Goal: Task Accomplishment & Management: Manage account settings

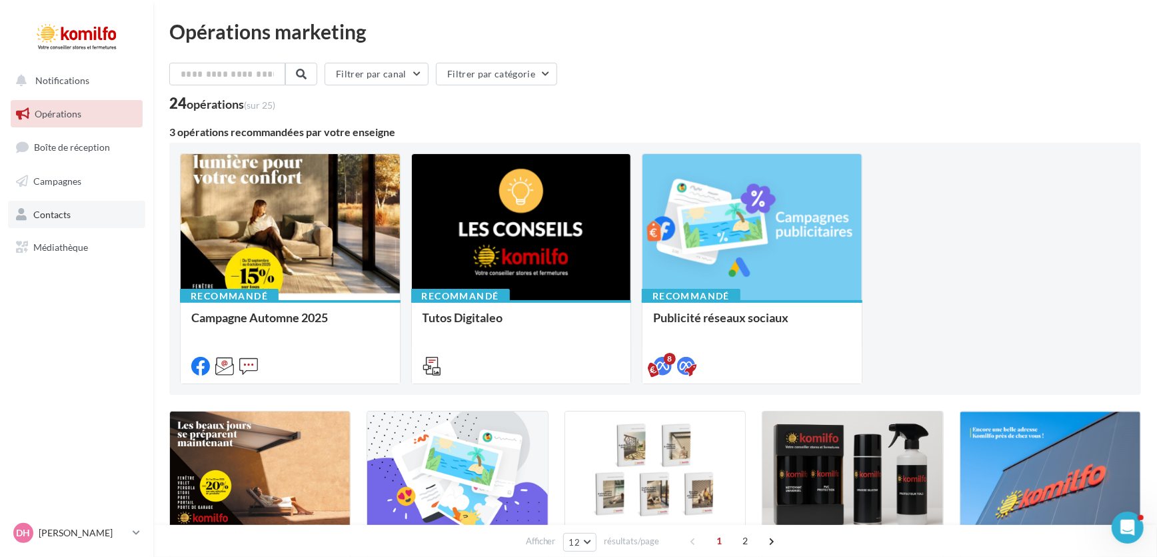
click at [51, 213] on span "Contacts" at bounding box center [51, 213] width 37 height 11
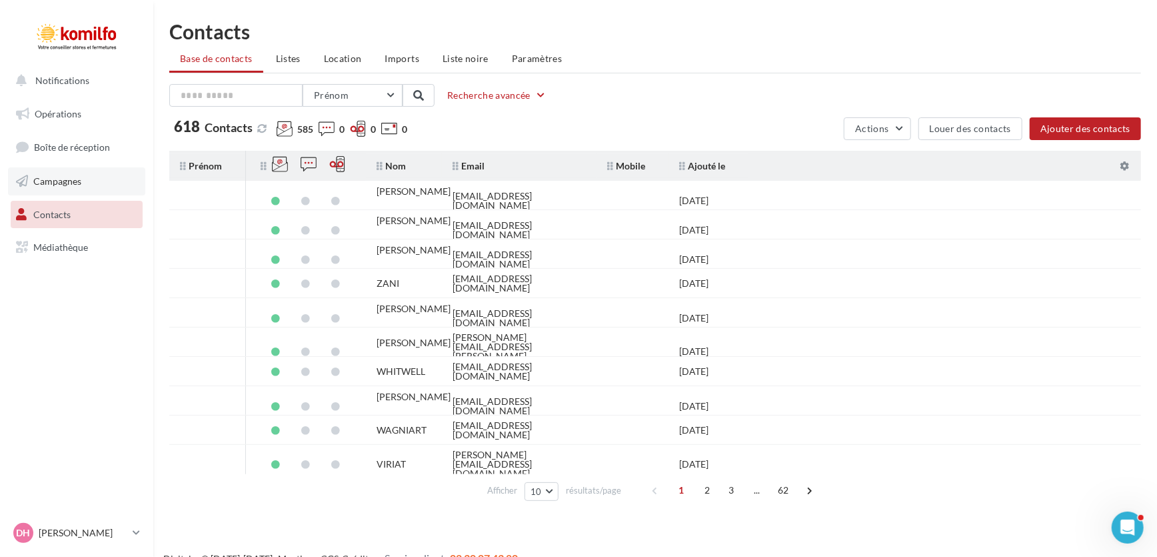
click at [63, 178] on span "Campagnes" at bounding box center [57, 180] width 48 height 11
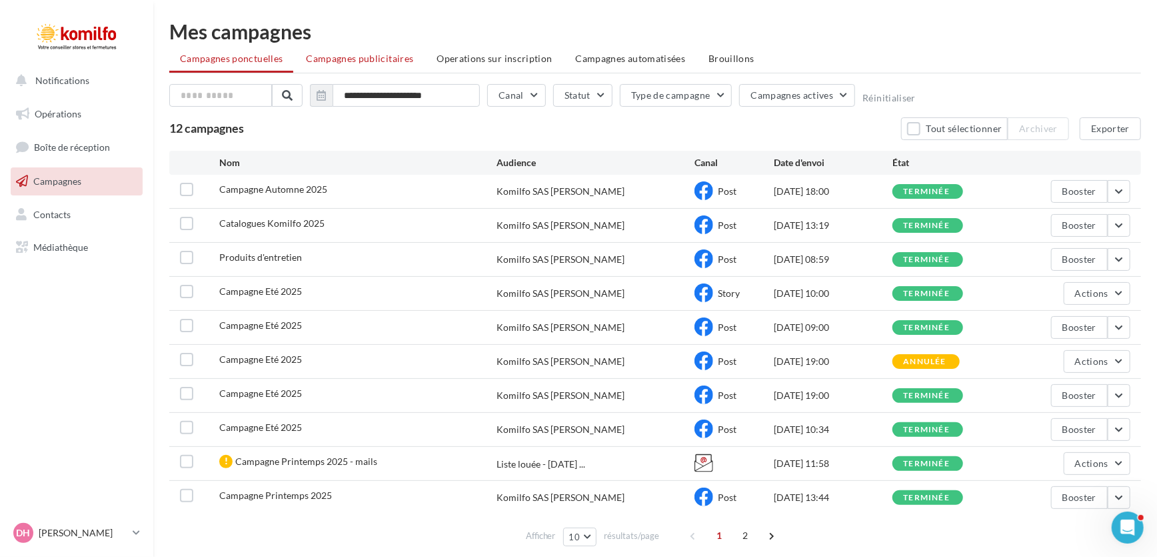
click at [353, 53] on span "Campagnes publicitaires" at bounding box center [359, 58] width 107 height 11
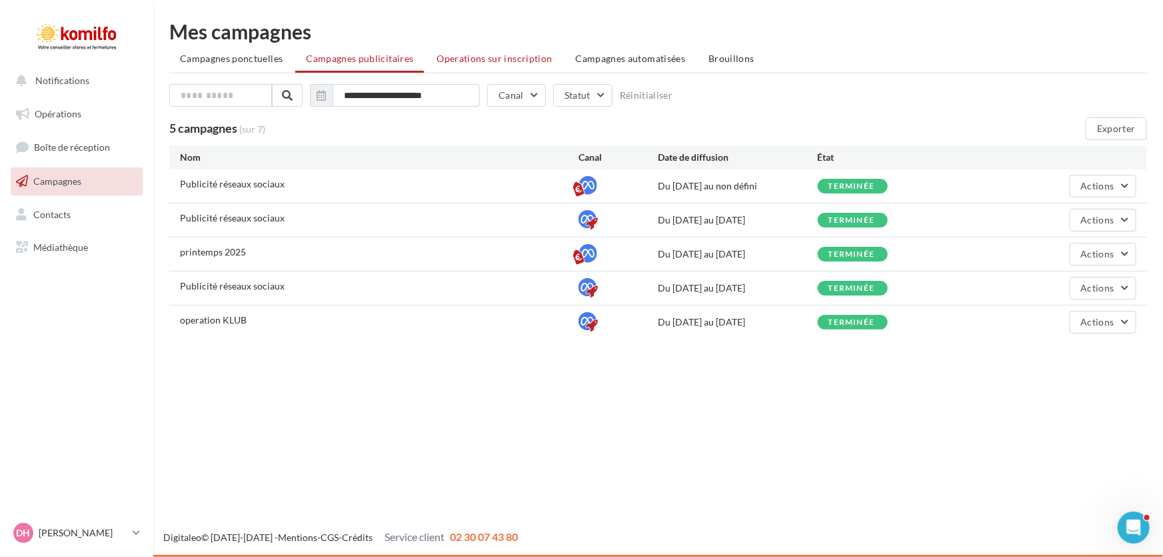
click at [487, 53] on span "Operations sur inscription" at bounding box center [494, 58] width 115 height 11
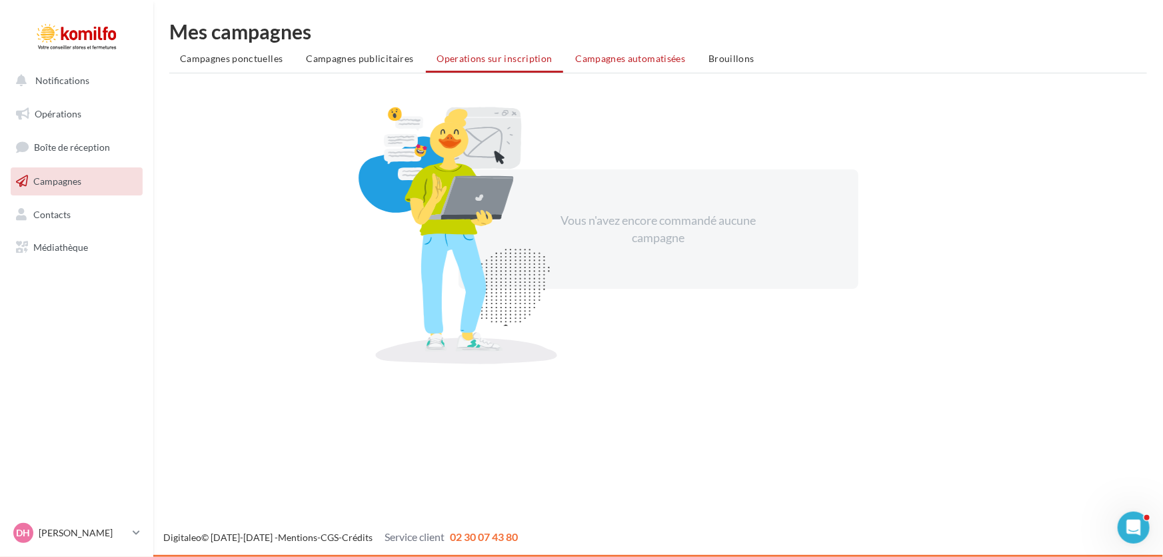
click at [632, 58] on span "Campagnes automatisées" at bounding box center [631, 58] width 110 height 11
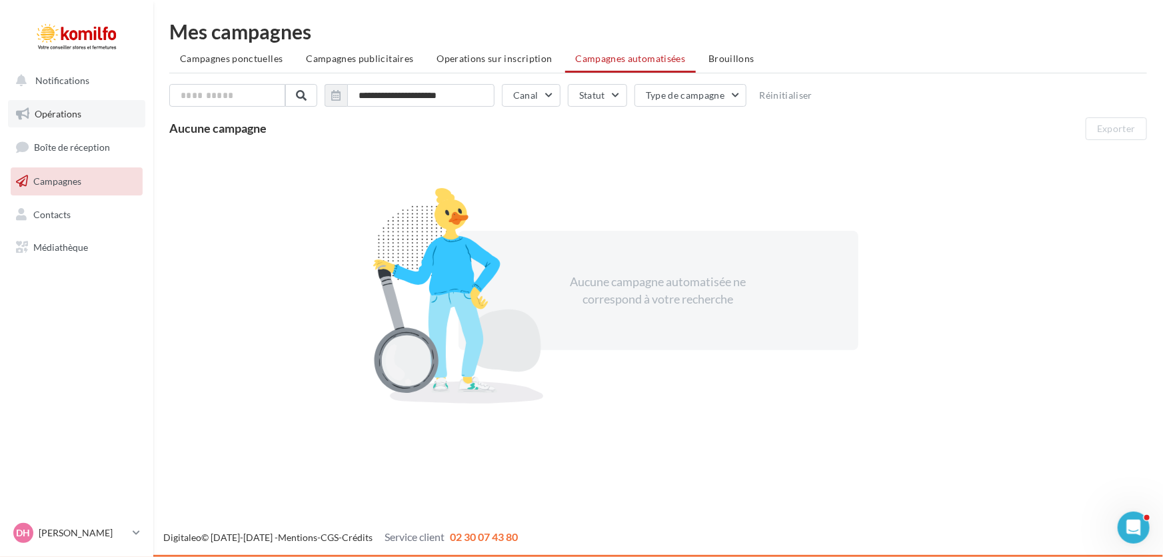
click at [61, 113] on span "Opérations" at bounding box center [58, 113] width 47 height 11
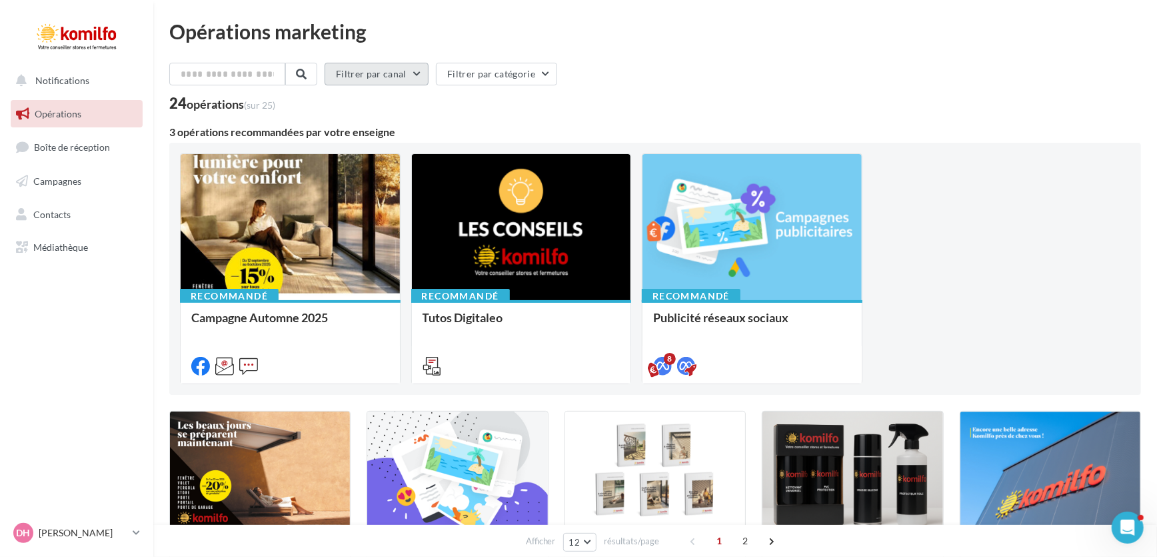
click at [427, 71] on button "Filtrer par canal" at bounding box center [377, 74] width 104 height 23
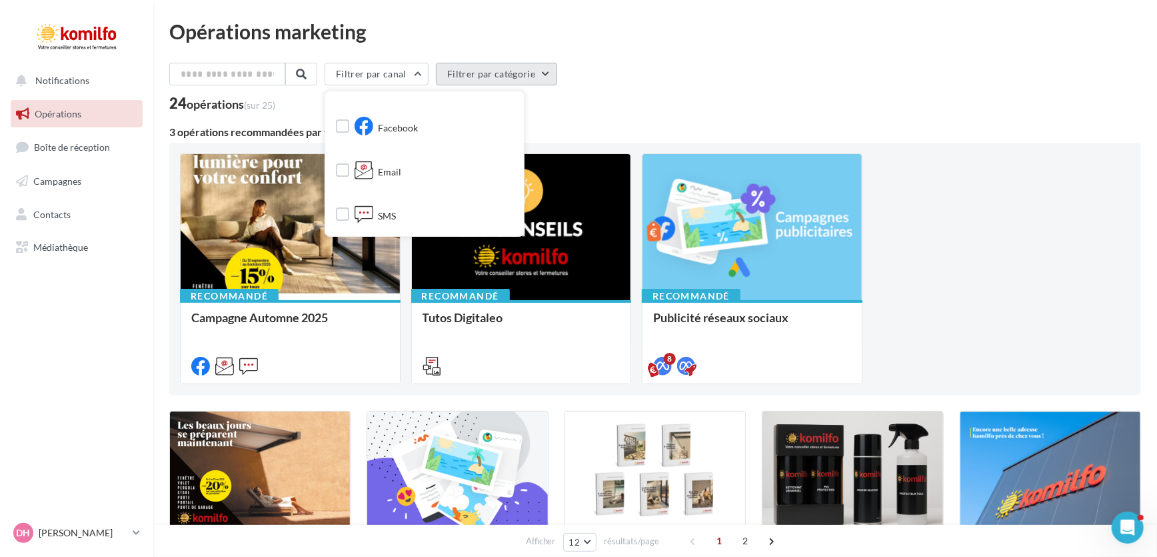
click at [532, 70] on button "Filtrer par catégorie" at bounding box center [496, 74] width 121 height 23
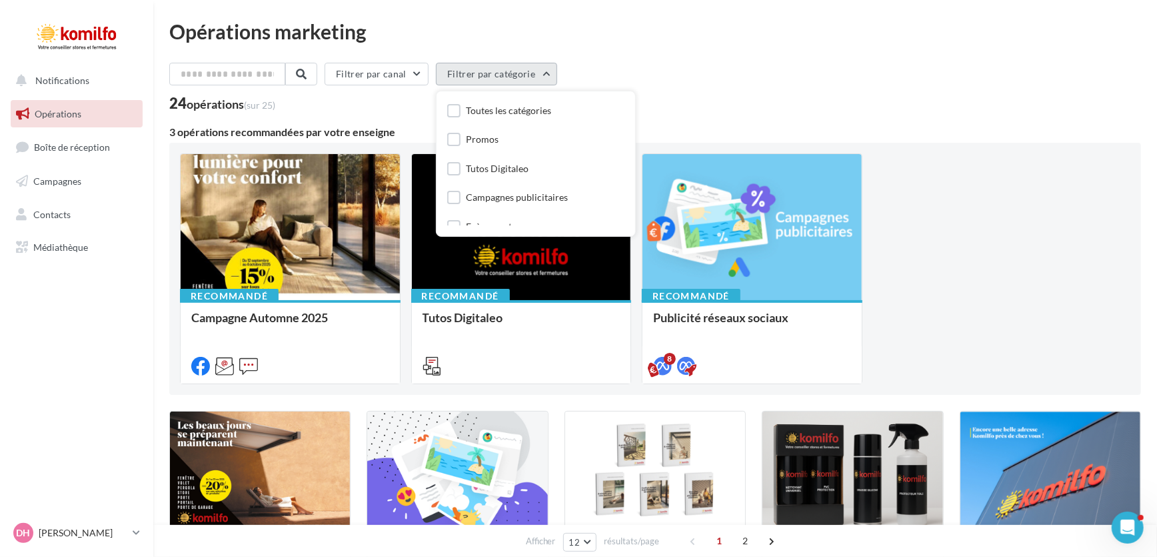
scroll to position [41, 0]
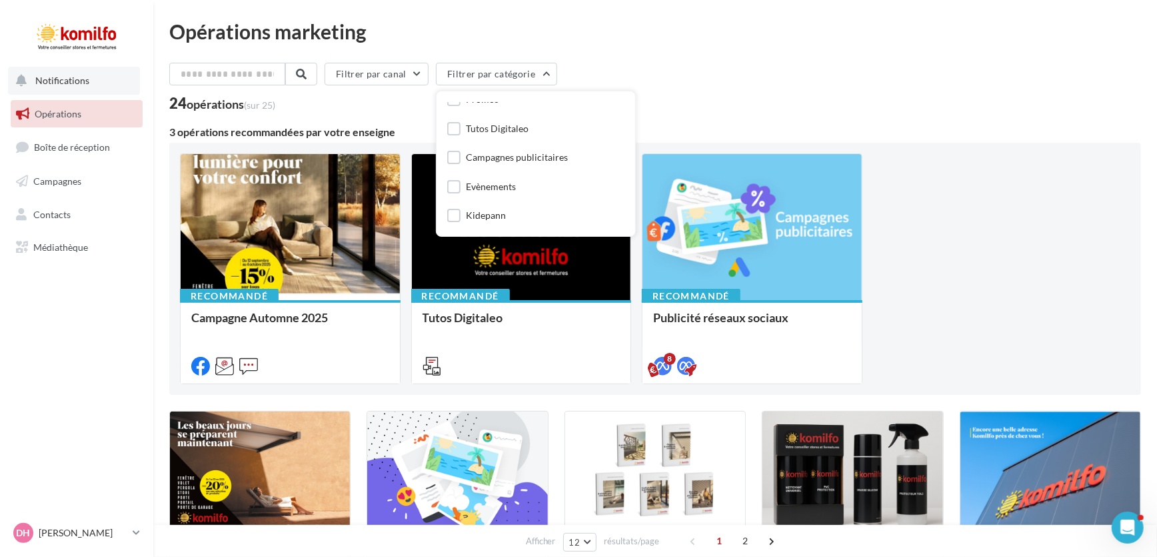
click at [57, 83] on span "Notifications" at bounding box center [62, 80] width 54 height 11
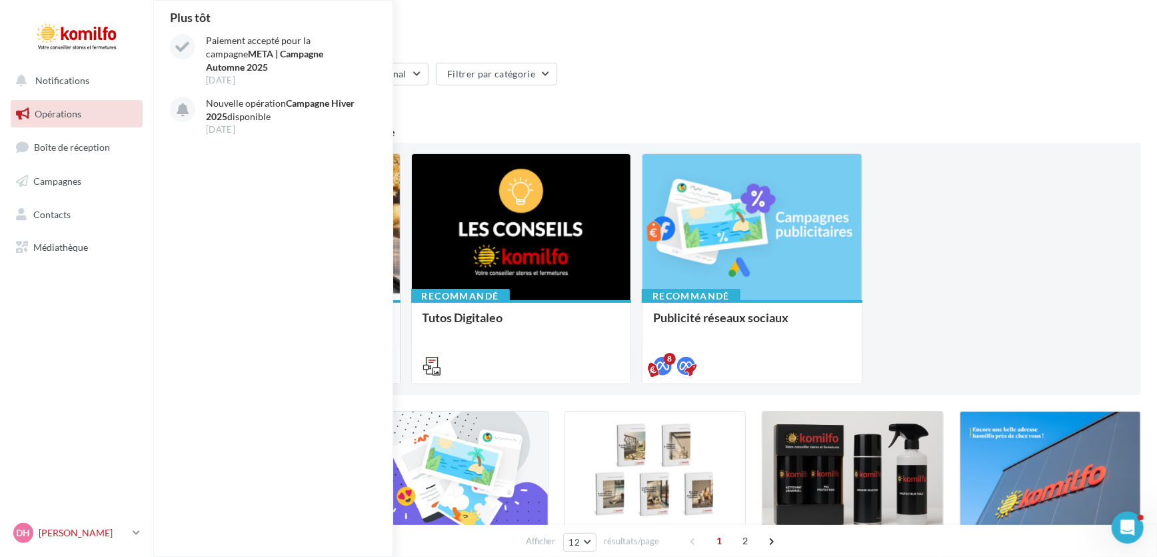
click at [81, 526] on p "[PERSON_NAME]" at bounding box center [83, 532] width 89 height 13
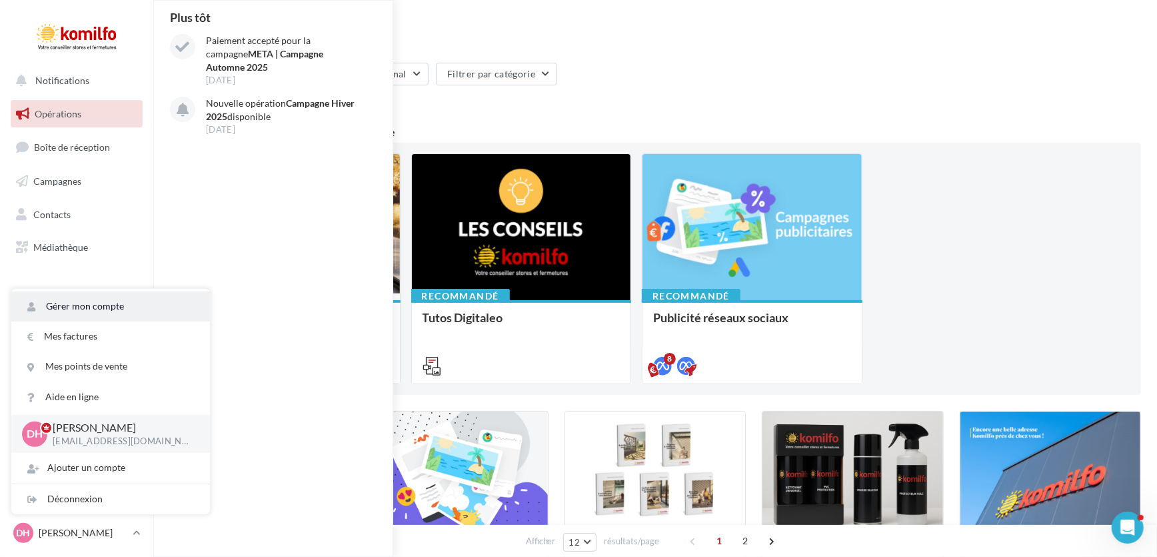
click at [89, 307] on link "Gérer mon compte" at bounding box center [110, 306] width 199 height 30
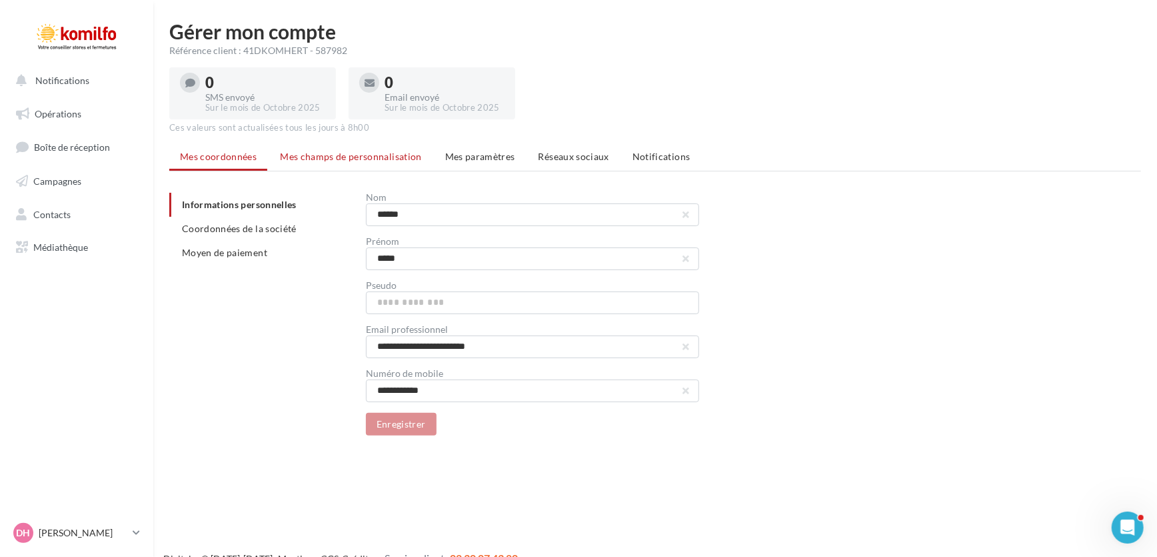
click at [301, 157] on span "Mes champs de personnalisation" at bounding box center [351, 156] width 142 height 11
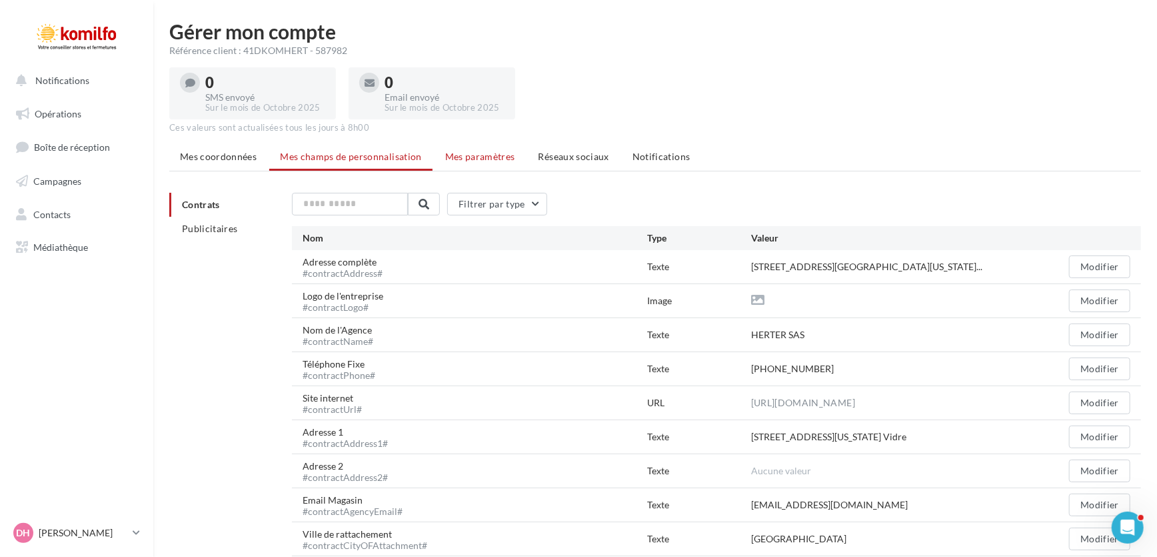
click at [507, 154] on span "Mes paramètres" at bounding box center [480, 156] width 70 height 11
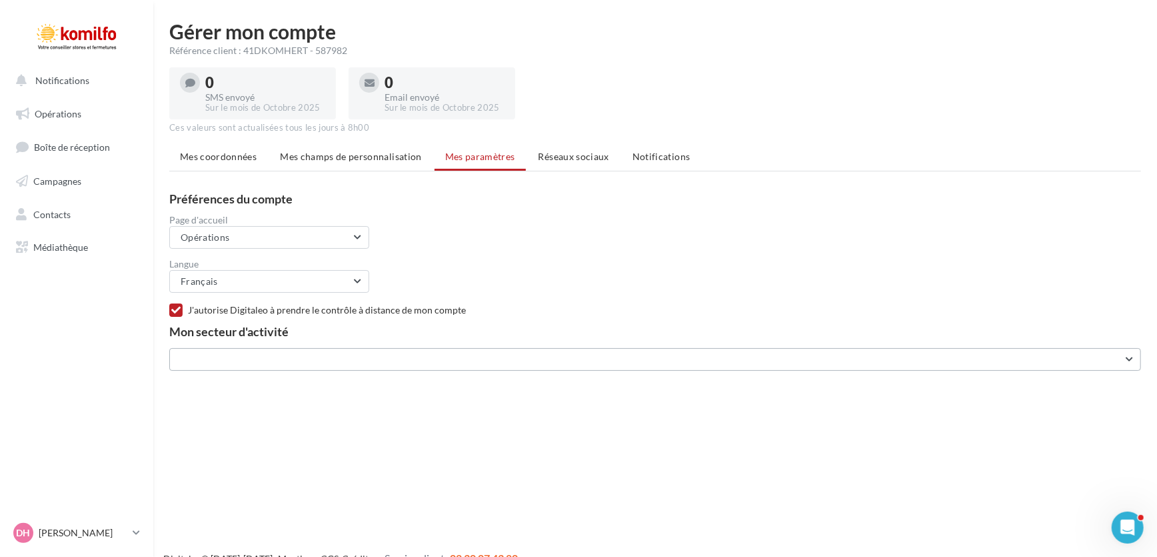
click at [1126, 365] on button "button" at bounding box center [655, 359] width 972 height 23
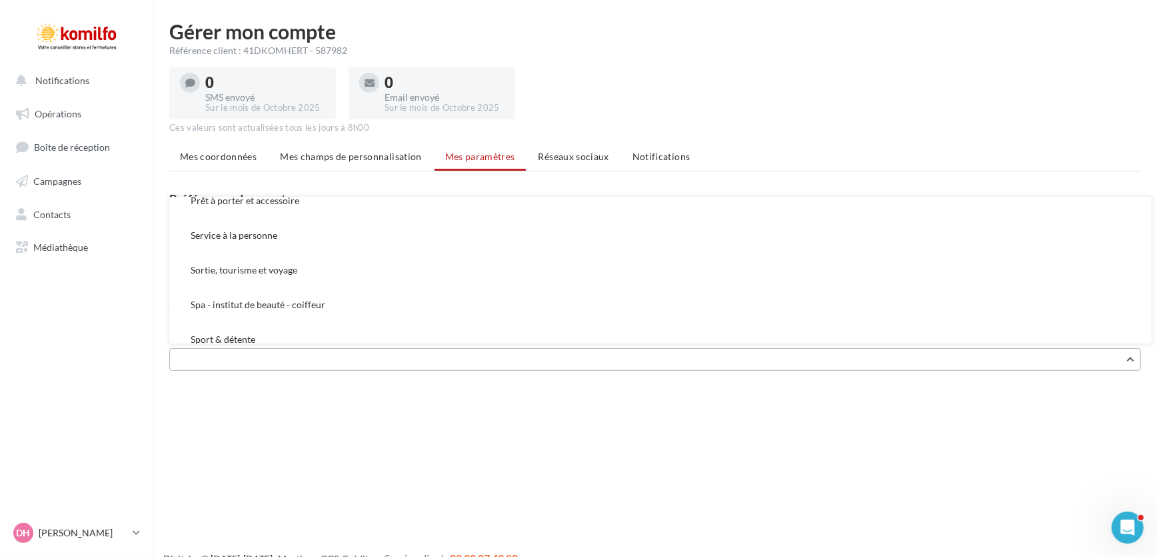
scroll to position [581, 0]
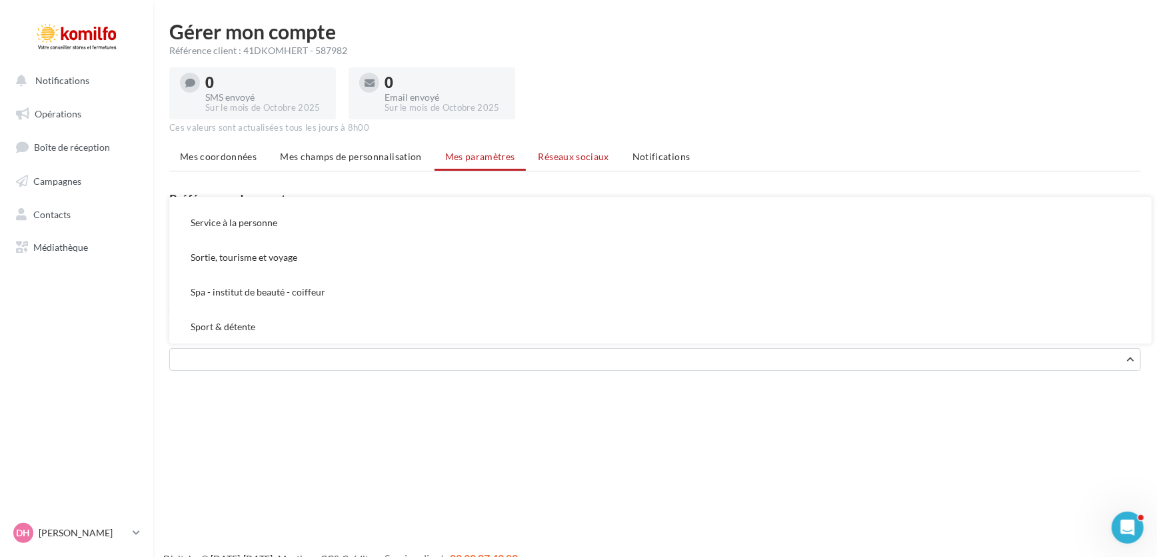
click at [558, 159] on span "Réseaux sociaux" at bounding box center [574, 156] width 71 height 11
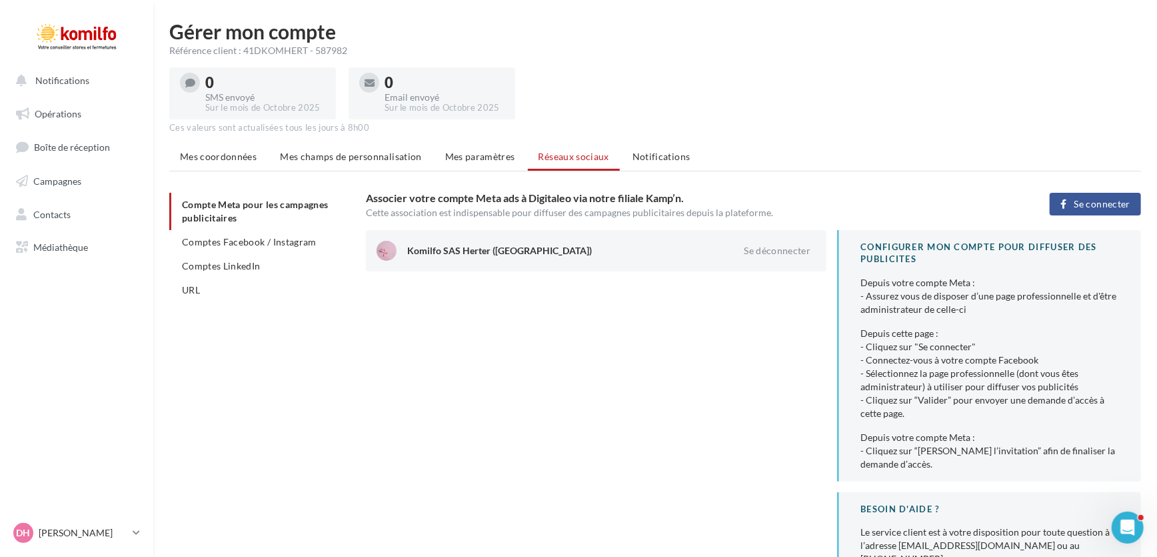
click at [667, 159] on span "Notifications" at bounding box center [662, 156] width 58 height 11
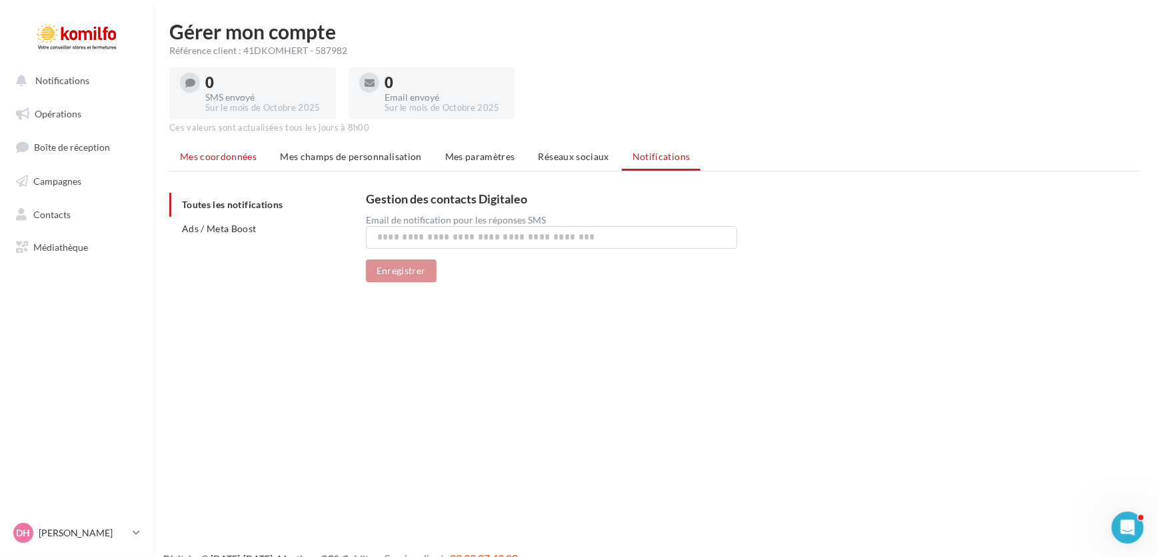
click at [245, 155] on span "Mes coordonnées" at bounding box center [218, 156] width 77 height 11
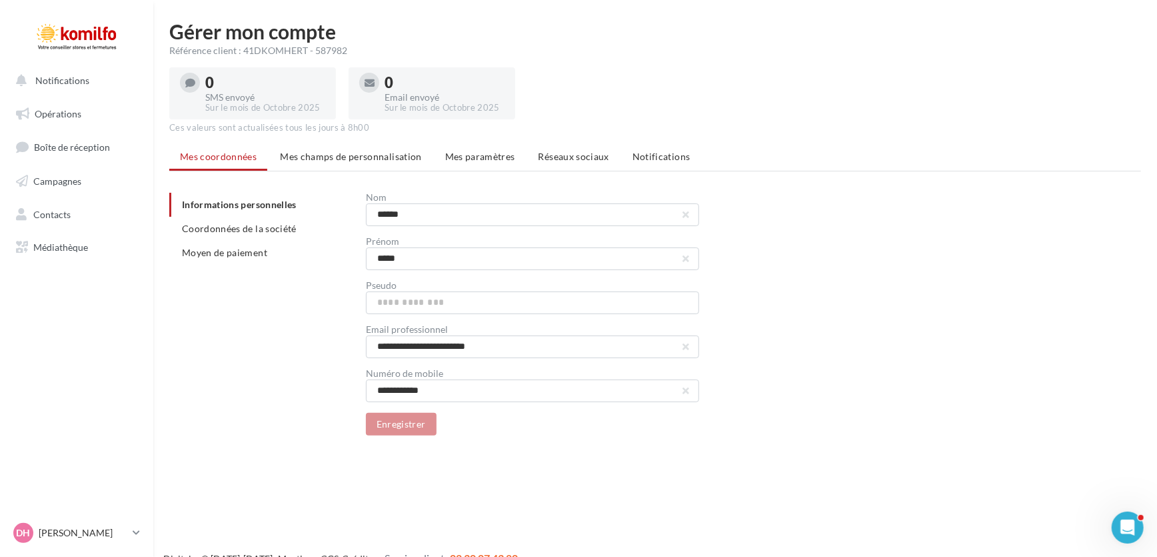
scroll to position [21, 0]
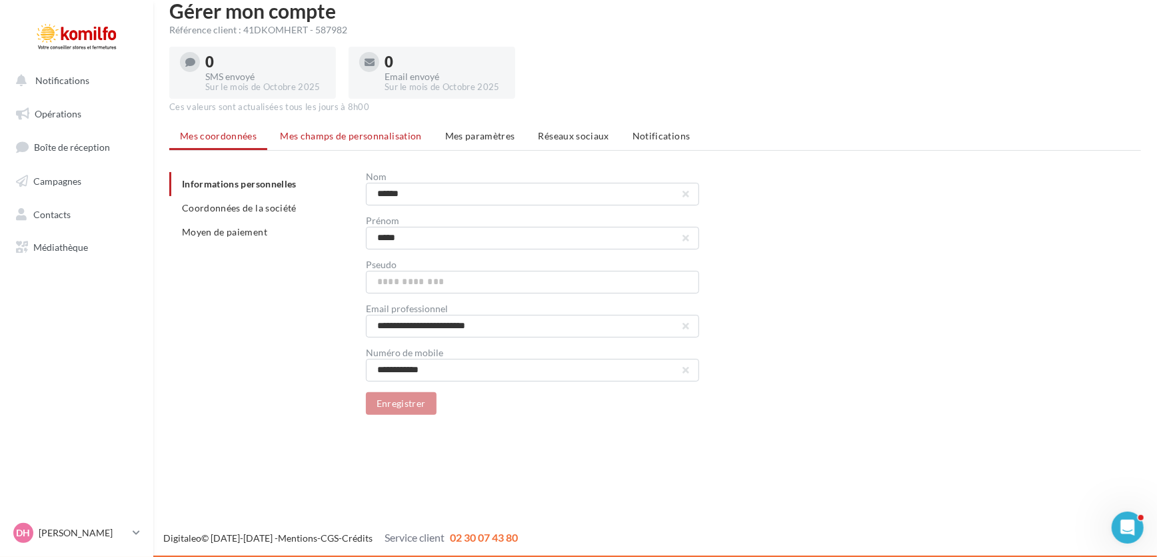
click at [377, 136] on span "Mes champs de personnalisation" at bounding box center [351, 135] width 142 height 11
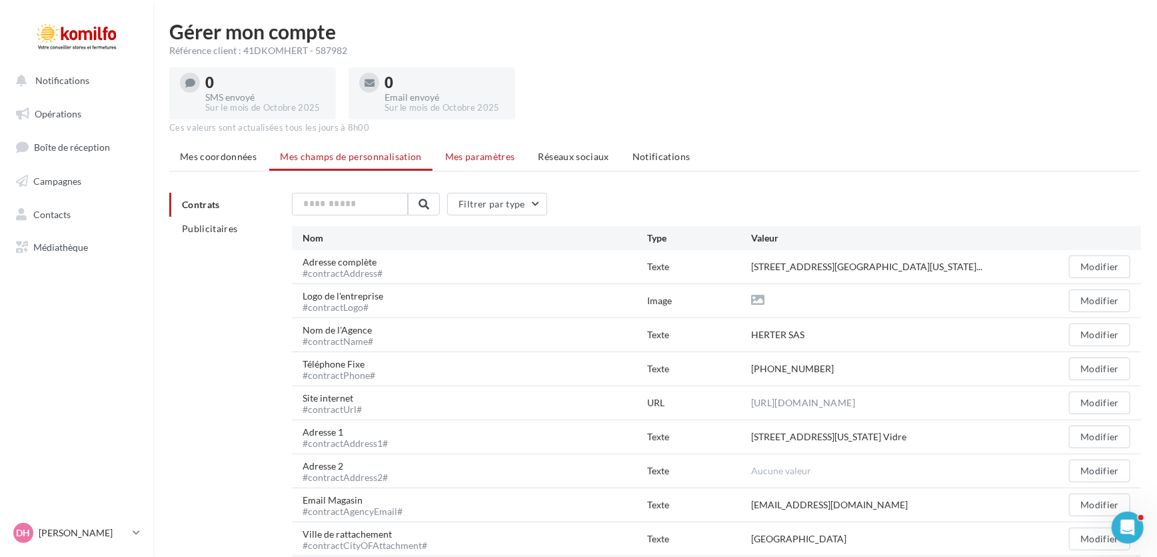
click at [475, 159] on span "Mes paramètres" at bounding box center [480, 156] width 70 height 11
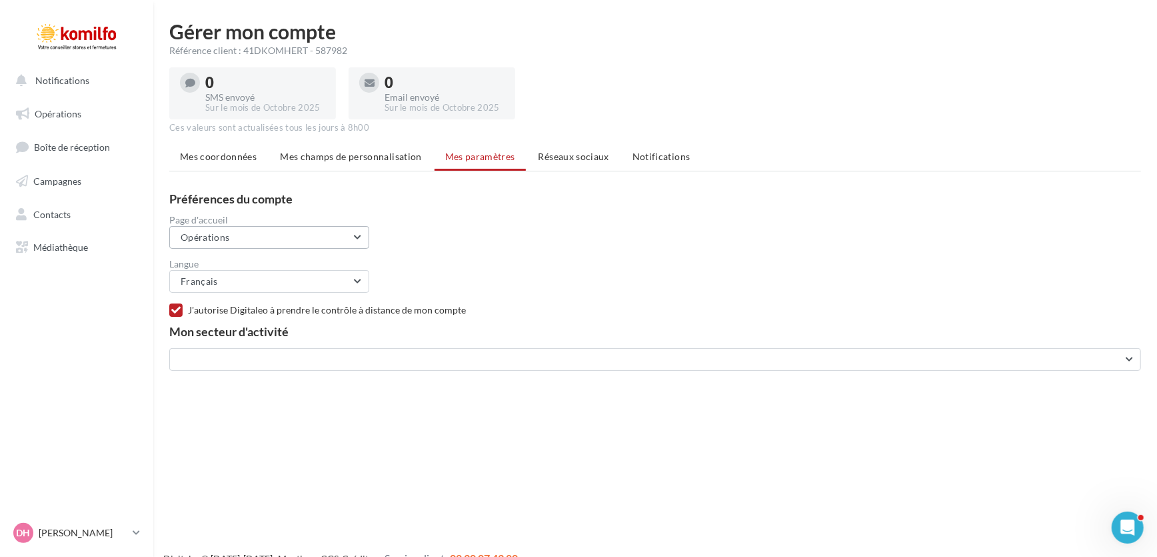
click at [357, 237] on button "Opérations" at bounding box center [269, 237] width 200 height 23
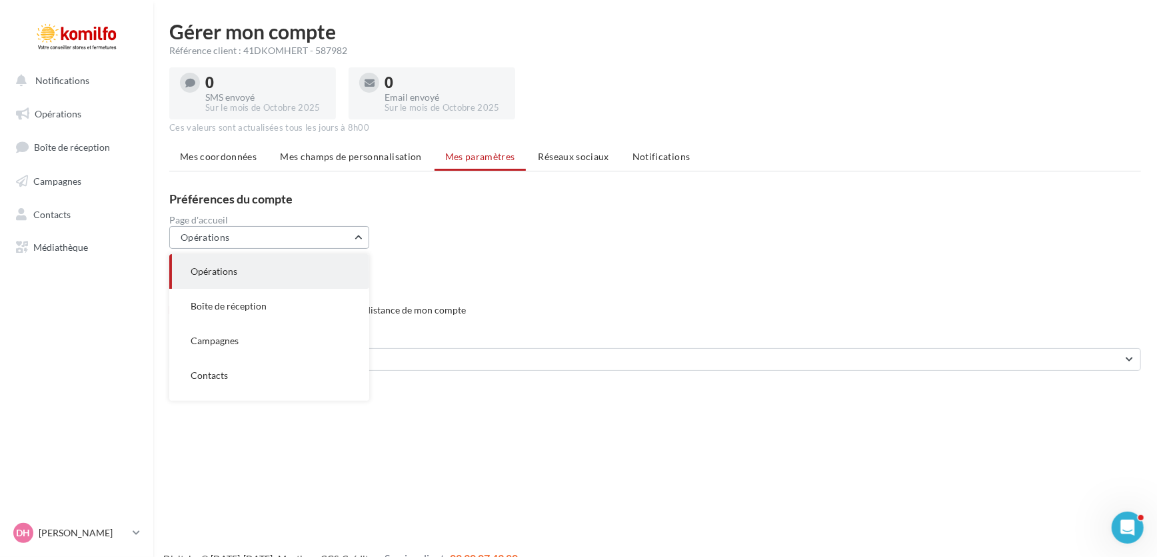
click at [357, 237] on button "Opérations" at bounding box center [269, 237] width 200 height 23
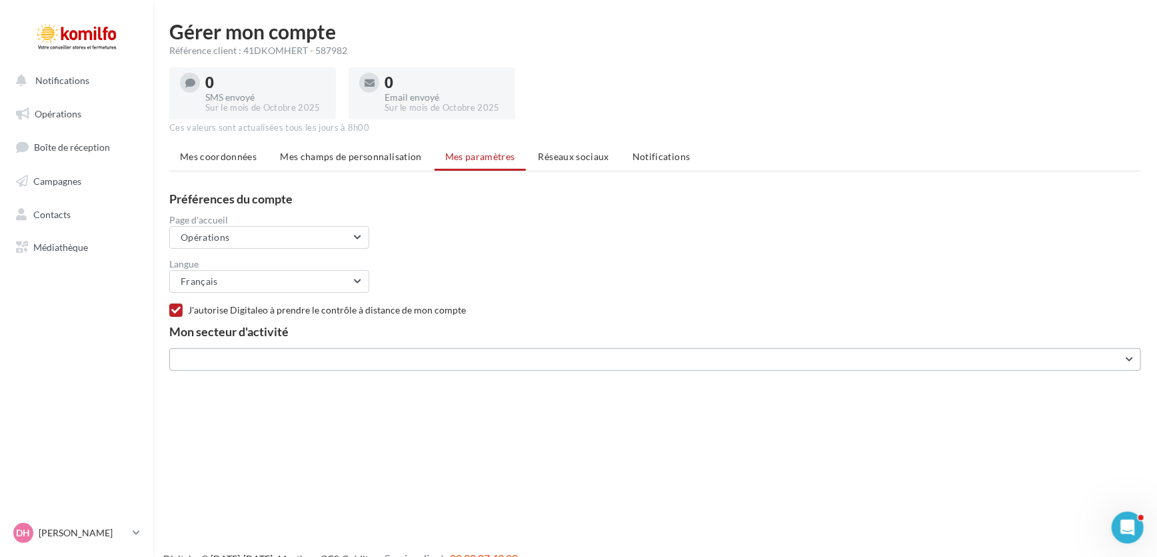
click at [1129, 355] on button "button" at bounding box center [655, 359] width 972 height 23
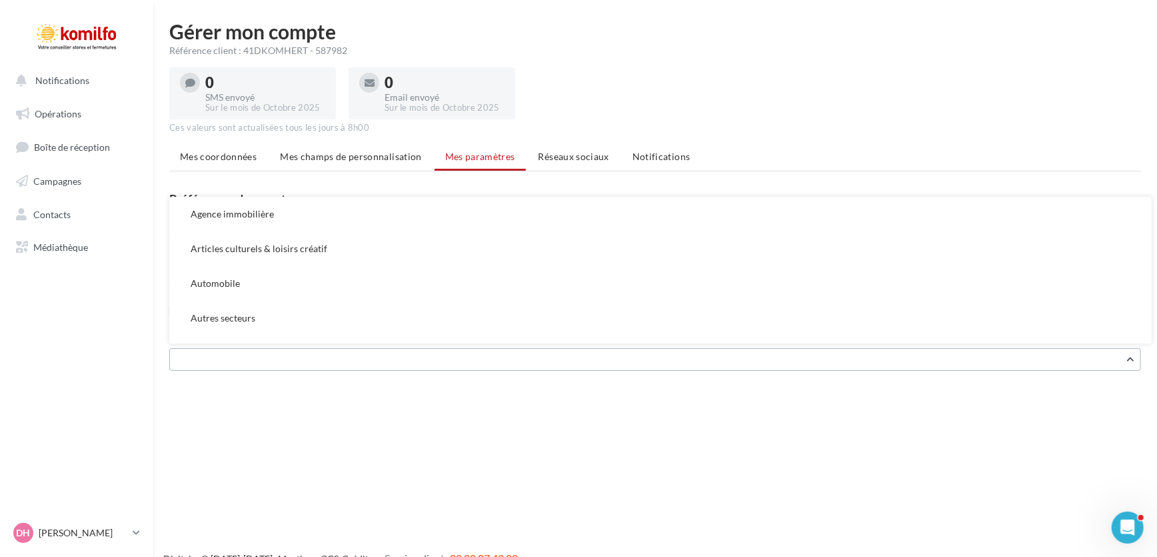
click at [1129, 355] on button "button" at bounding box center [655, 359] width 972 height 23
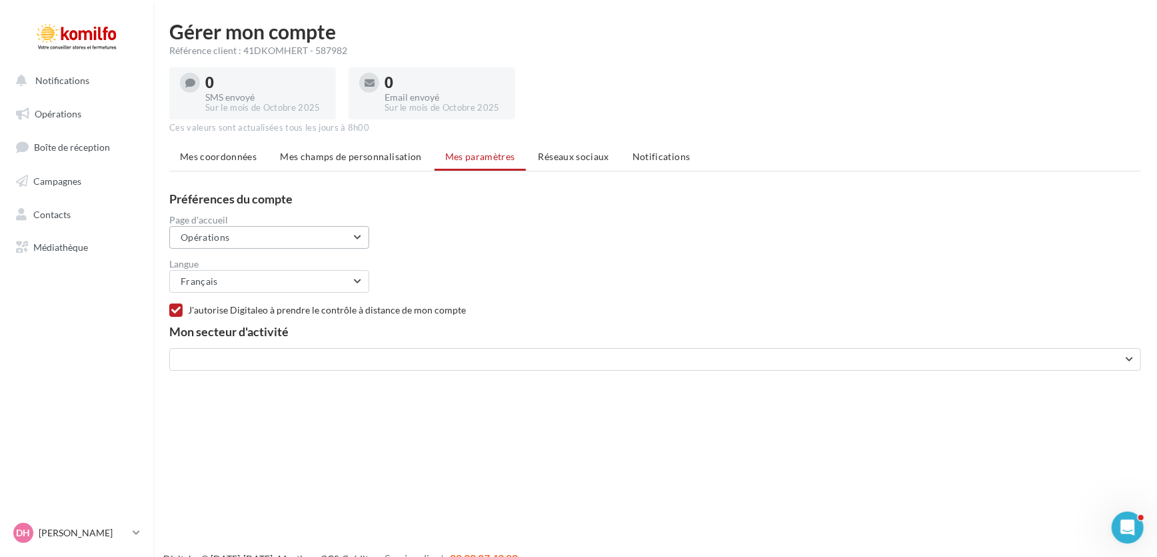
click at [367, 238] on button "Opérations" at bounding box center [269, 237] width 200 height 23
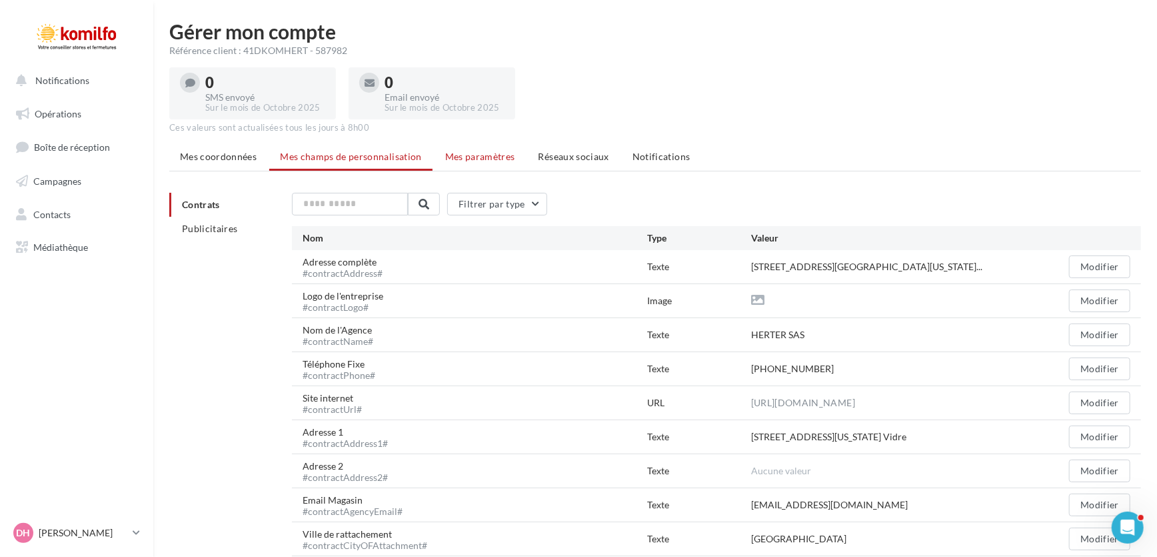
click at [477, 159] on span "Mes paramètres" at bounding box center [480, 156] width 70 height 11
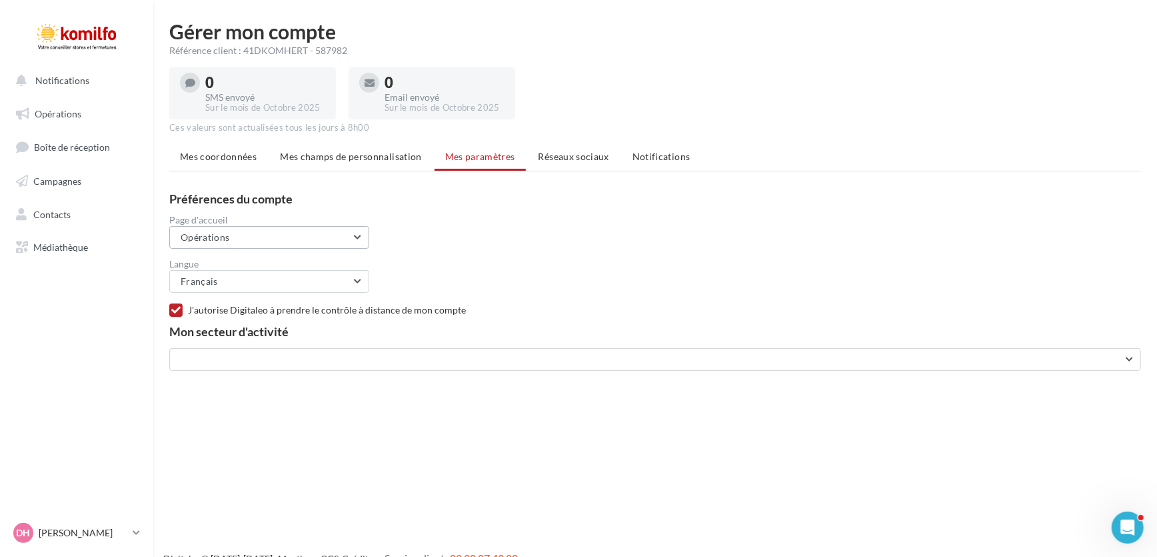
click at [353, 233] on button "Opérations" at bounding box center [269, 237] width 200 height 23
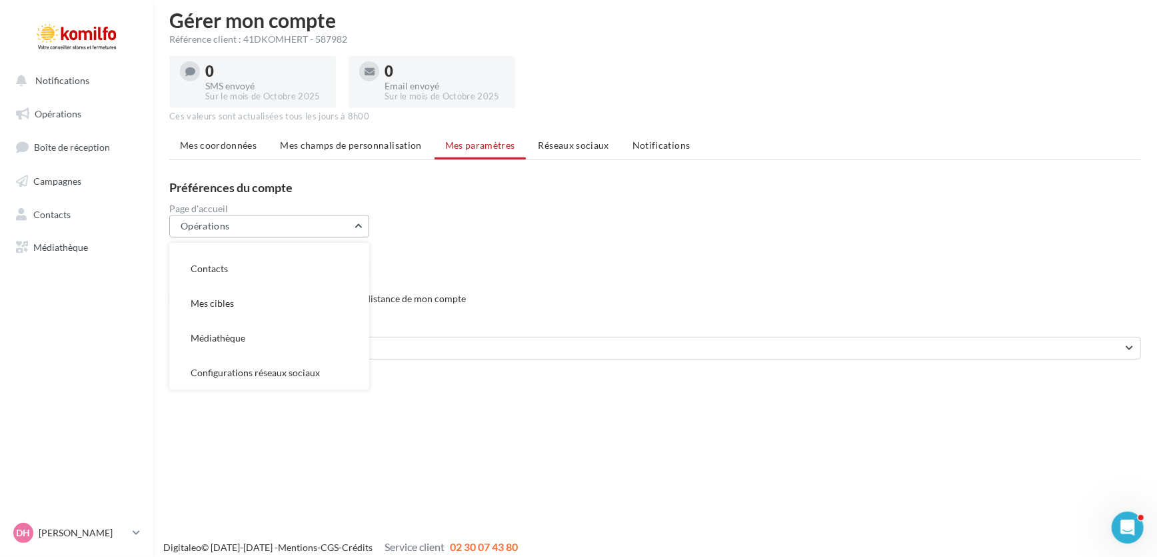
scroll to position [21, 0]
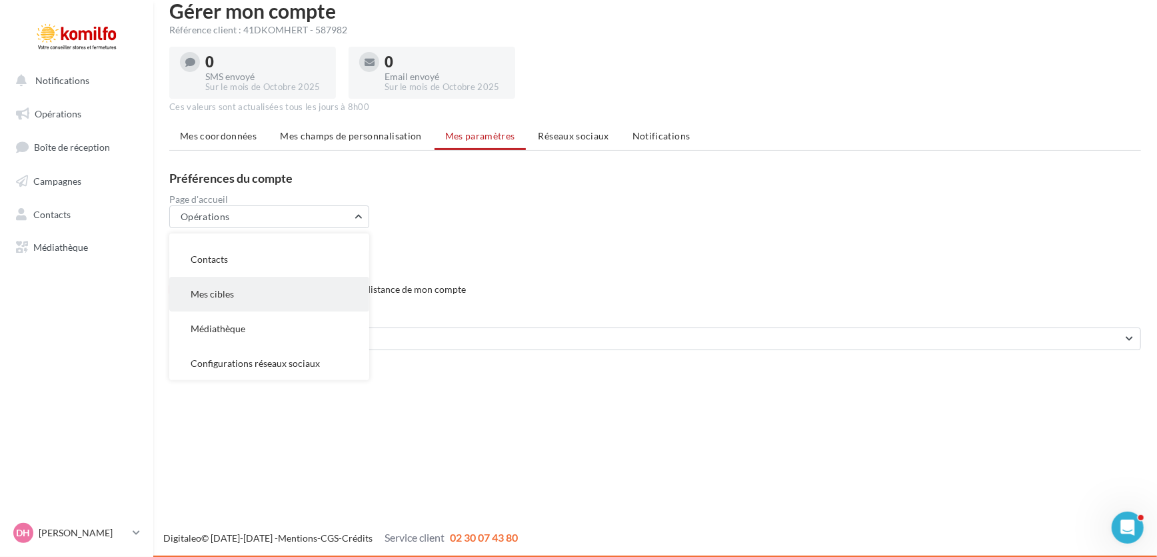
click at [225, 299] on button "Mes cibles" at bounding box center [269, 294] width 200 height 35
click at [354, 217] on button "Mes cibles" at bounding box center [269, 216] width 200 height 23
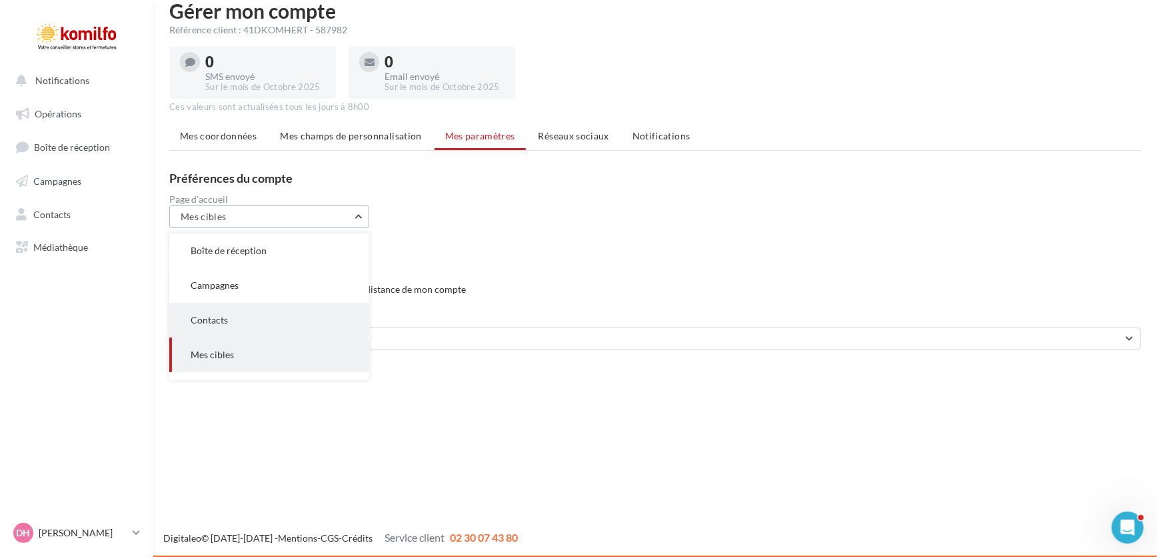
scroll to position [0, 0]
click at [247, 315] on button "Campagnes" at bounding box center [269, 320] width 200 height 35
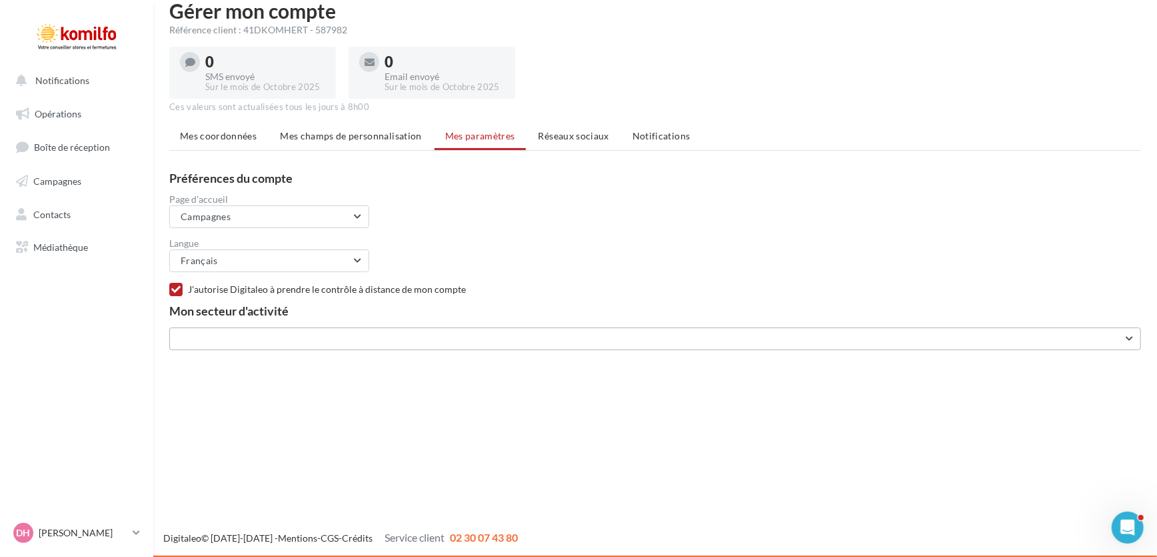
click at [1130, 336] on button "button" at bounding box center [655, 338] width 972 height 23
click at [575, 136] on span "Réseaux sociaux" at bounding box center [574, 135] width 71 height 11
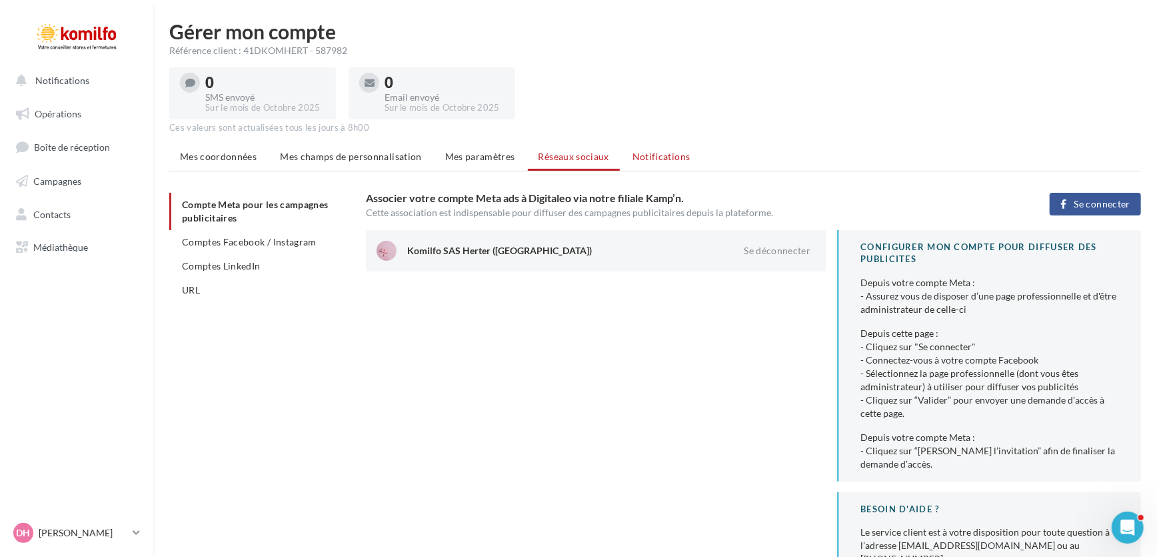
click at [660, 156] on span "Notifications" at bounding box center [662, 156] width 58 height 11
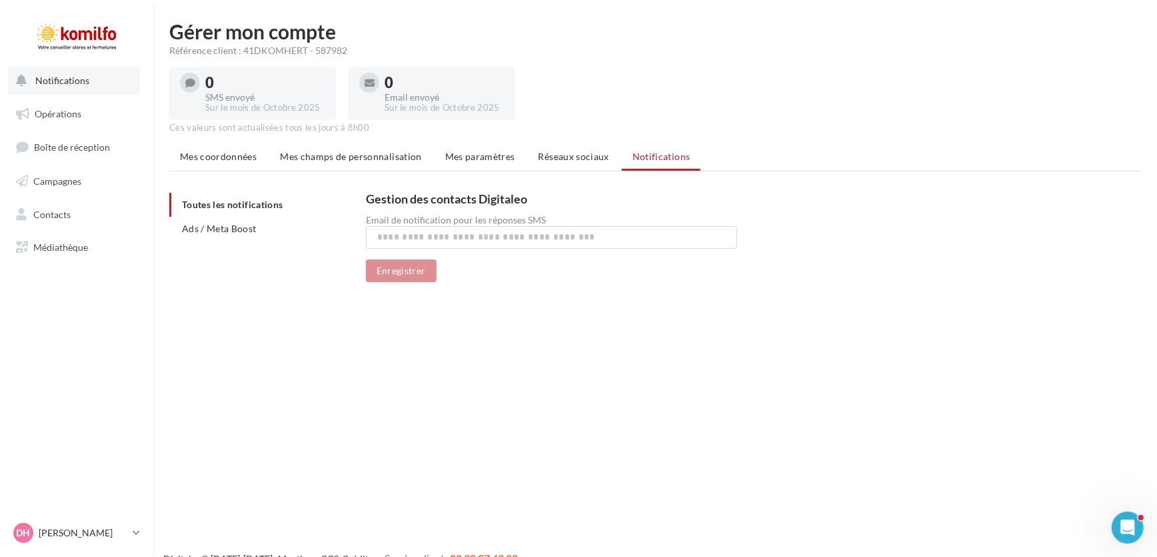
click at [57, 75] on span "Notifications" at bounding box center [62, 80] width 54 height 11
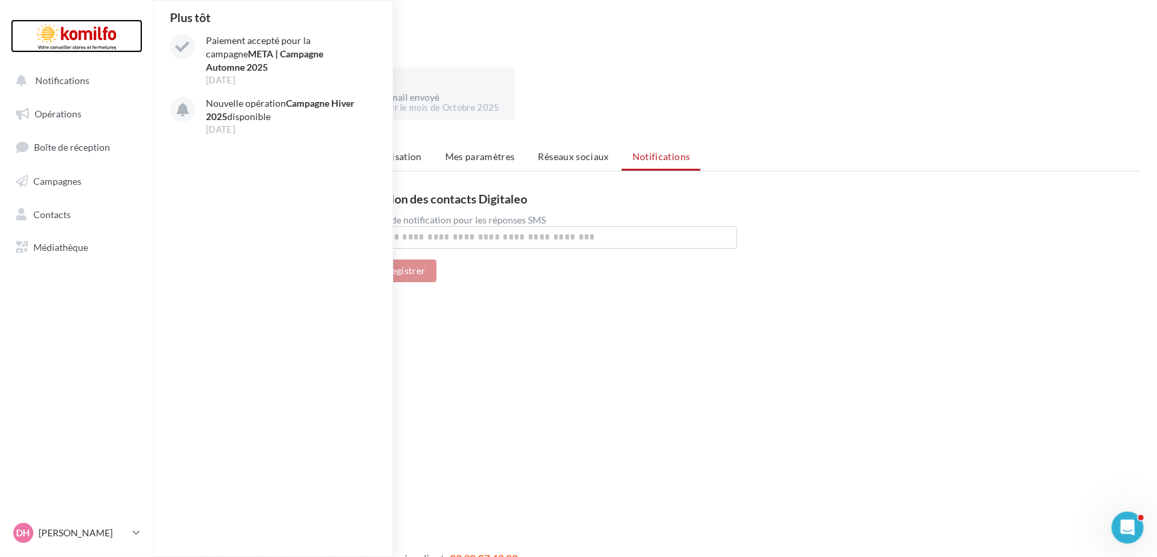
click at [86, 36] on div at bounding box center [76, 35] width 107 height 33
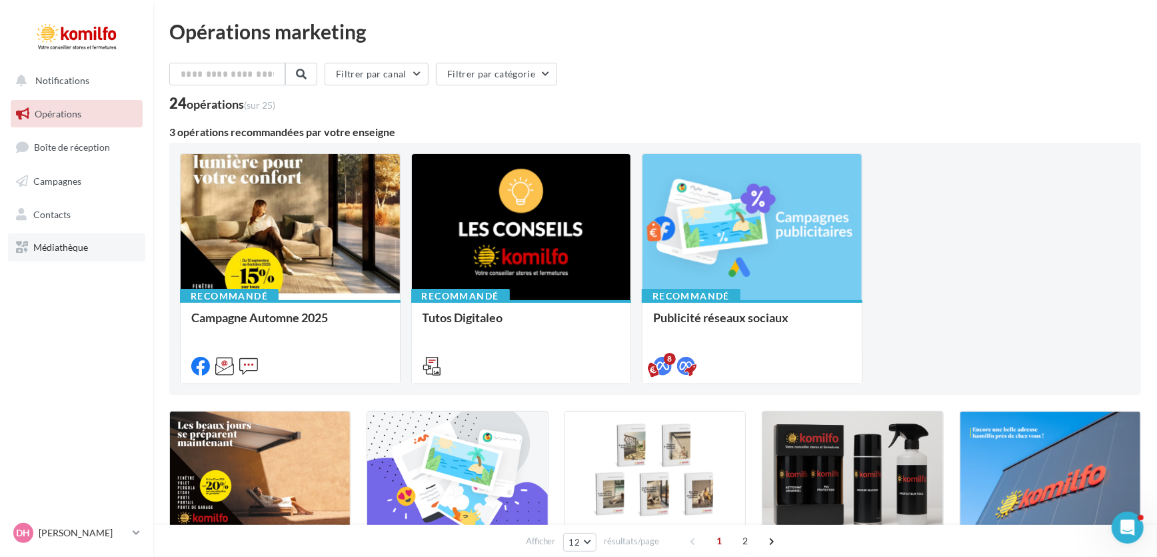
click at [49, 239] on link "Médiathèque" at bounding box center [76, 247] width 137 height 28
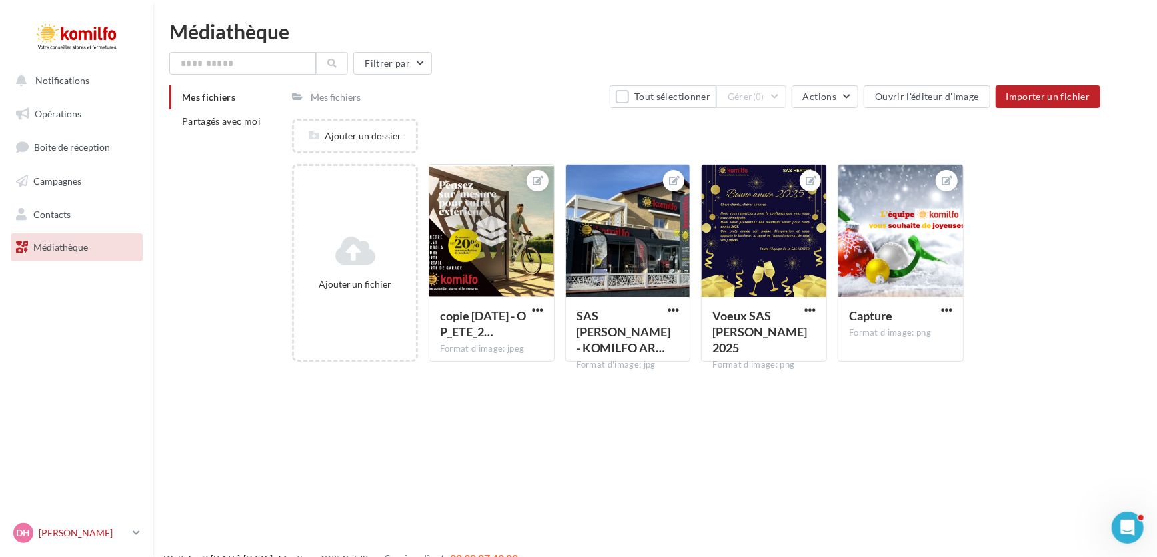
click at [66, 530] on p "[PERSON_NAME]" at bounding box center [83, 532] width 89 height 13
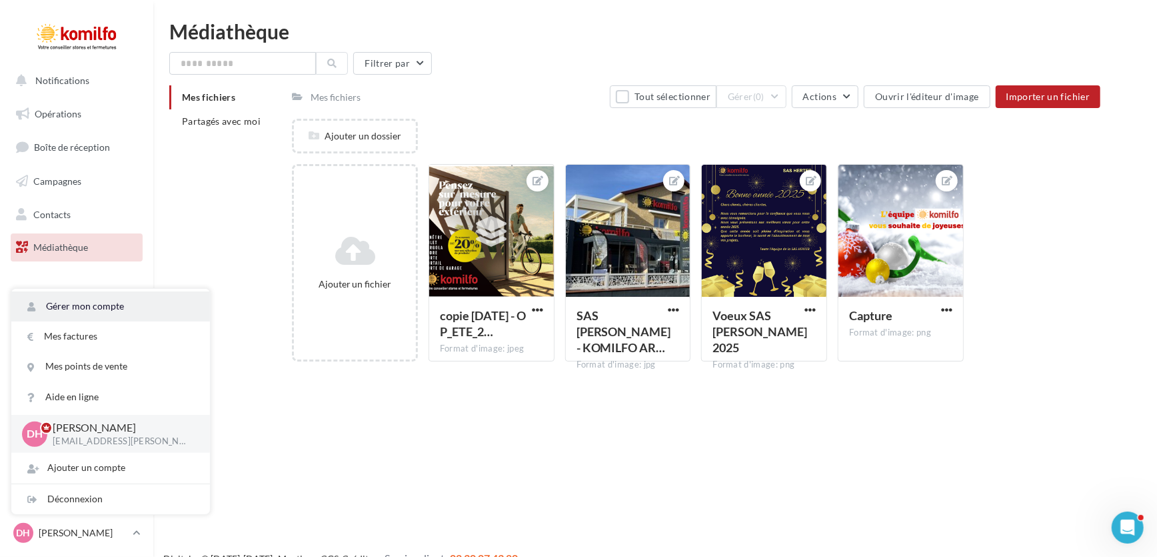
click at [89, 304] on link "Gérer mon compte" at bounding box center [110, 306] width 199 height 30
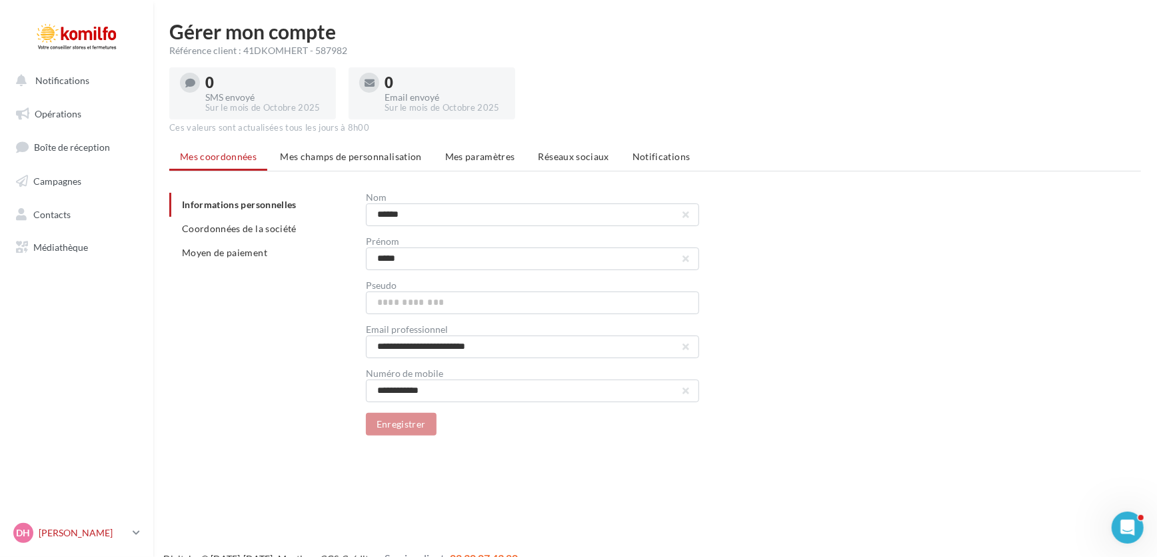
click at [79, 529] on p "[PERSON_NAME]" at bounding box center [83, 532] width 89 height 13
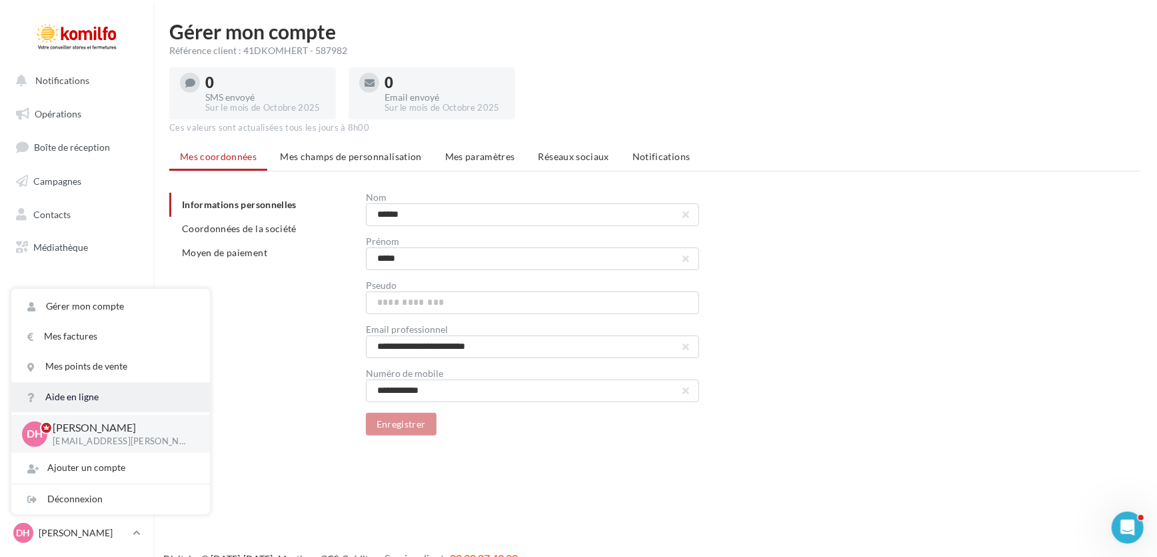
click at [87, 395] on link "Aide en ligne" at bounding box center [110, 397] width 199 height 30
click at [95, 301] on link "Gérer mon compte" at bounding box center [110, 306] width 199 height 30
click at [313, 153] on span "Mes champs de personnalisation" at bounding box center [351, 156] width 142 height 11
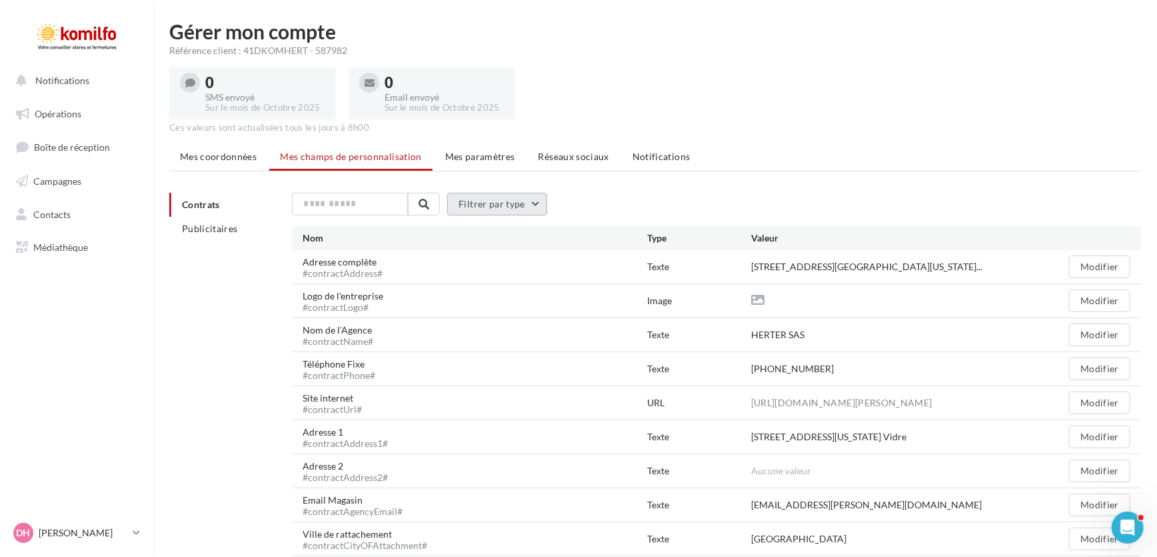
click at [539, 195] on button "Filtrer par type" at bounding box center [497, 204] width 100 height 23
click at [209, 225] on span "Publicitaires" at bounding box center [210, 228] width 56 height 11
